Goal: Information Seeking & Learning: Learn about a topic

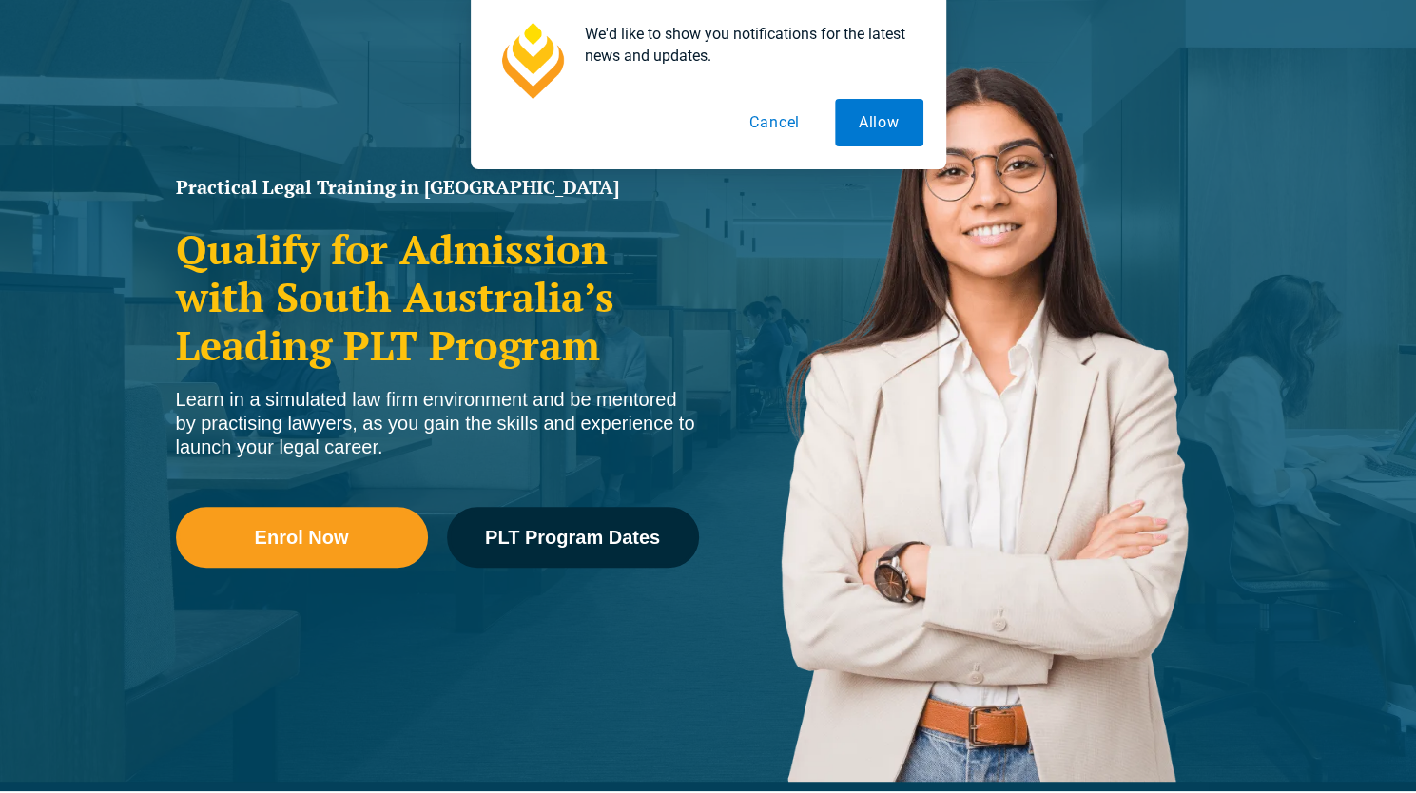
scroll to position [185, 0]
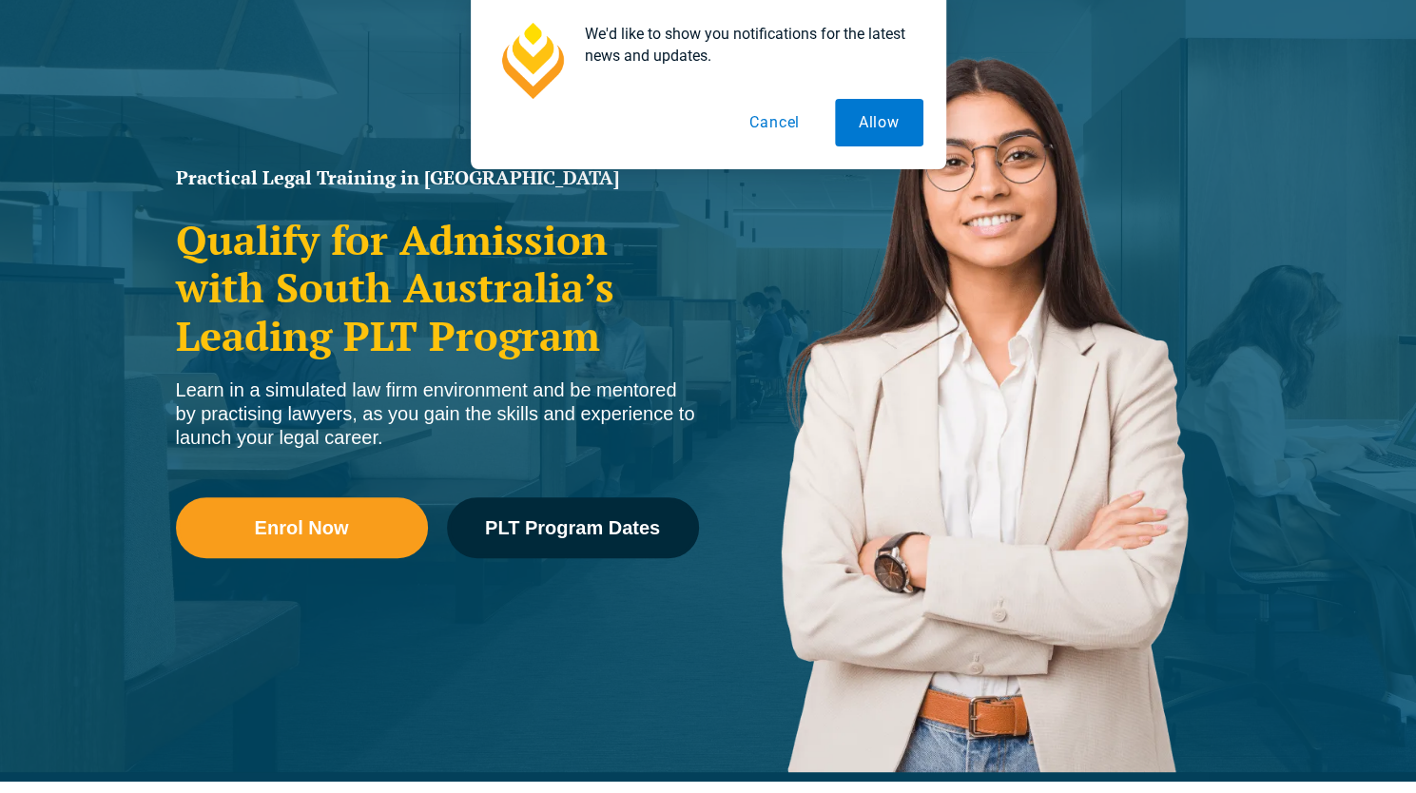
click at [787, 127] on button "Cancel" at bounding box center [774, 123] width 98 height 48
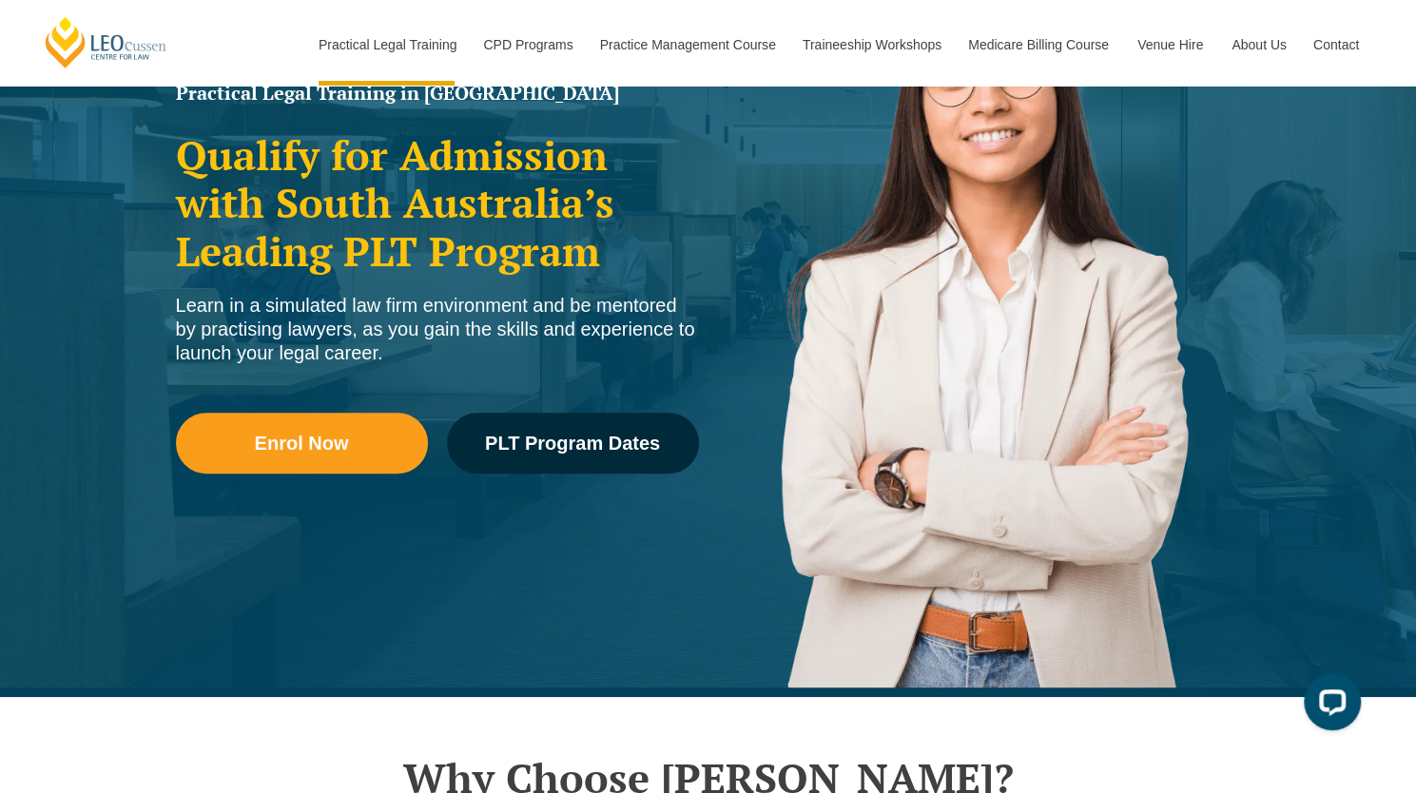
scroll to position [277, 0]
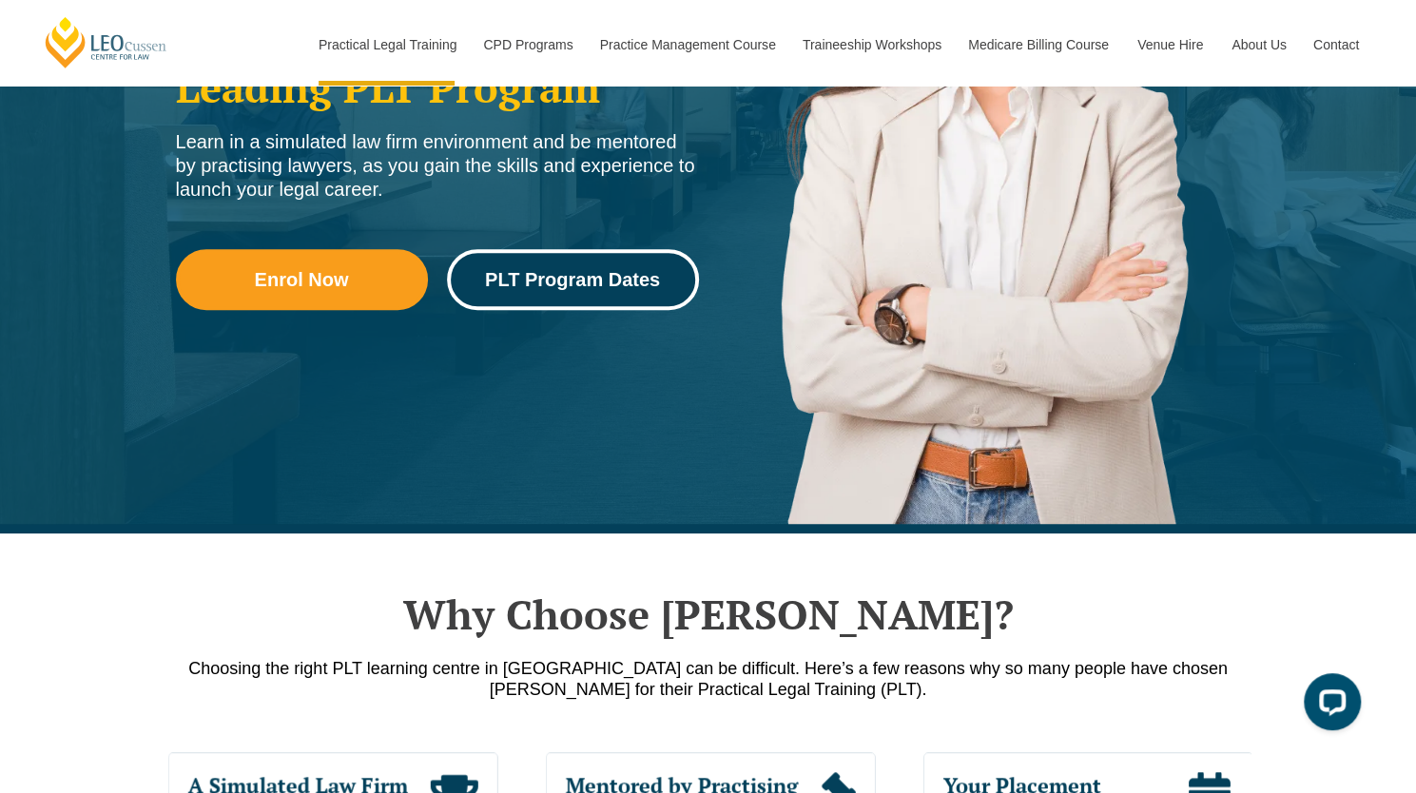
click at [661, 302] on link "PLT Program Dates" at bounding box center [573, 279] width 252 height 61
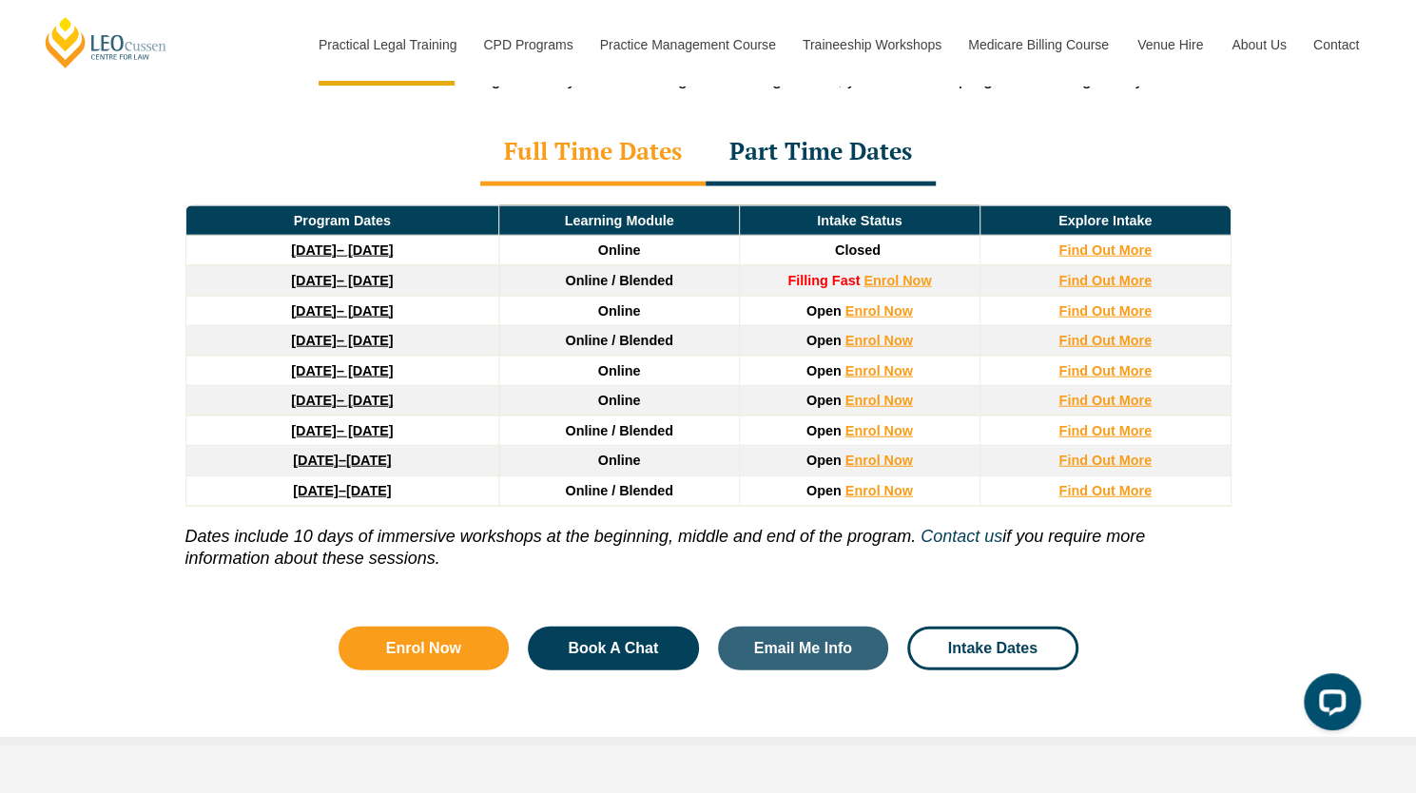
scroll to position [2589, 0]
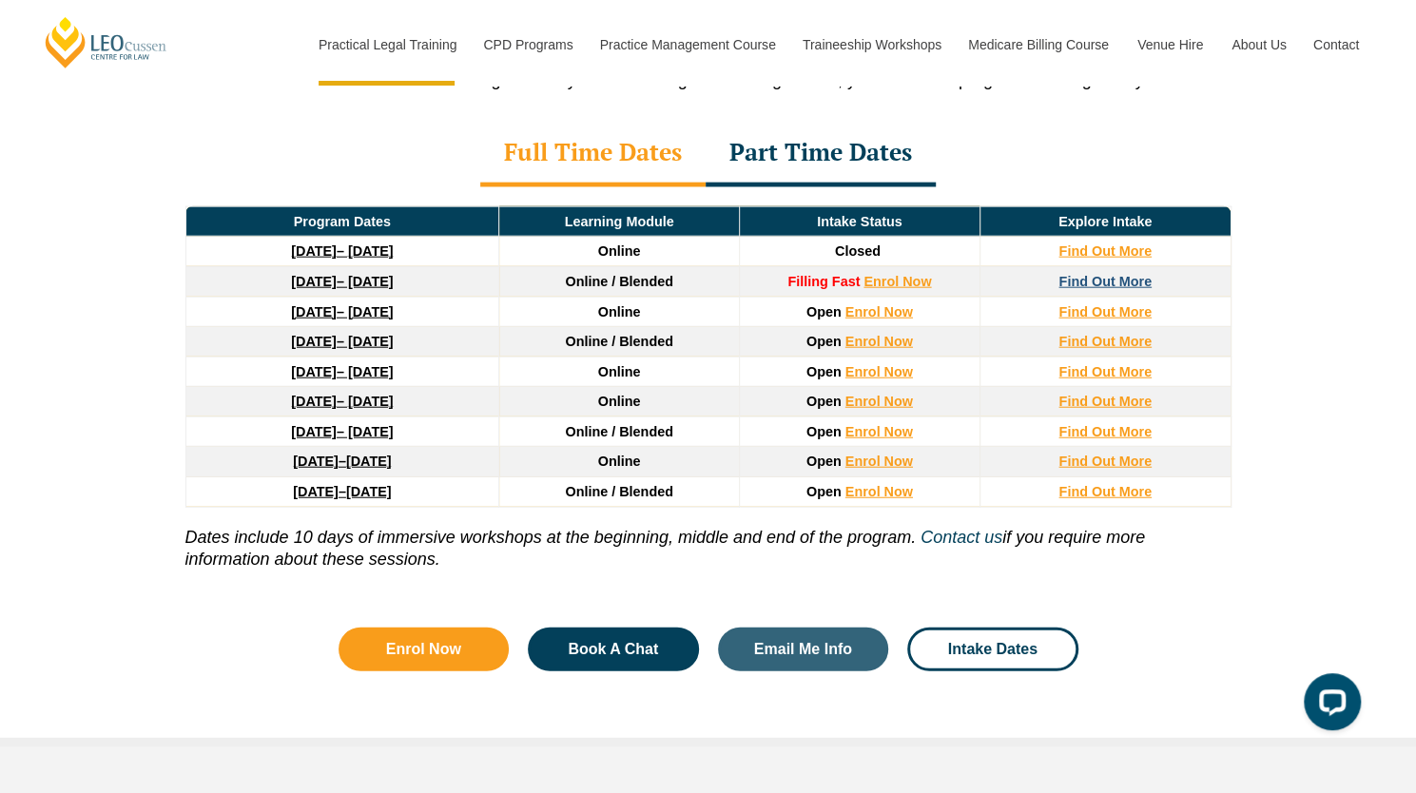
click at [1129, 274] on strong "Find Out More" at bounding box center [1104, 281] width 93 height 15
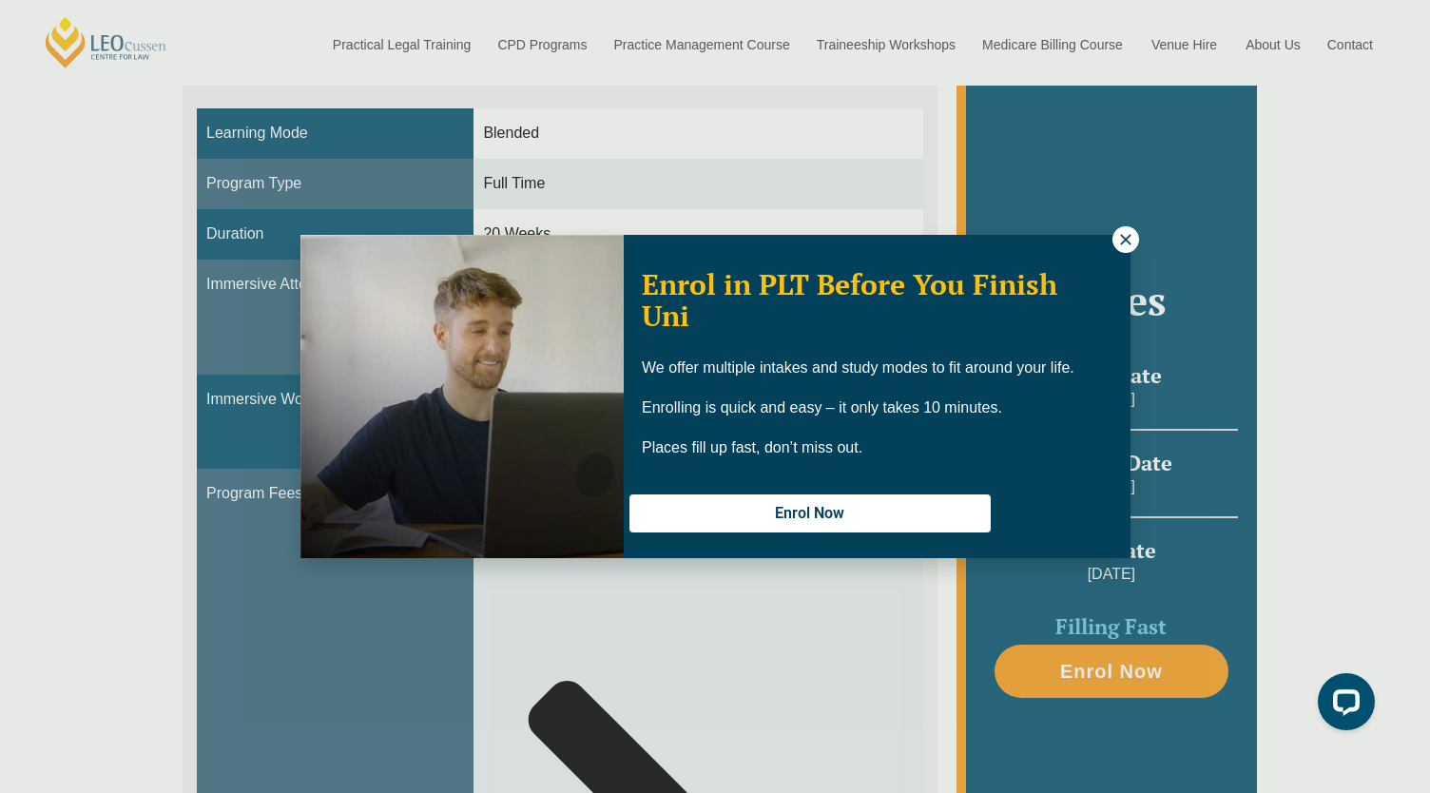
click at [1128, 238] on icon at bounding box center [1125, 239] width 17 height 17
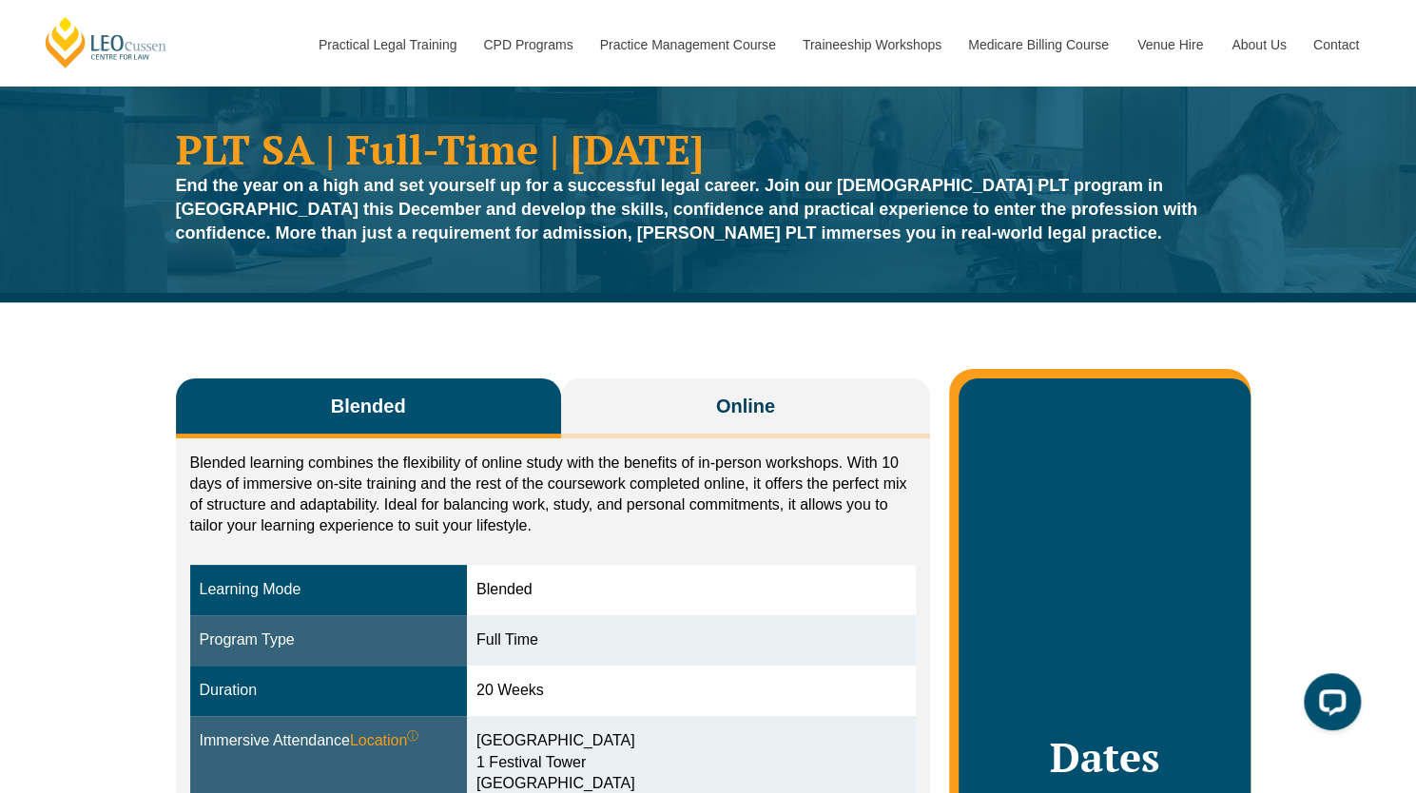
scroll to position [58, 0]
